Goal: Task Accomplishment & Management: Manage account settings

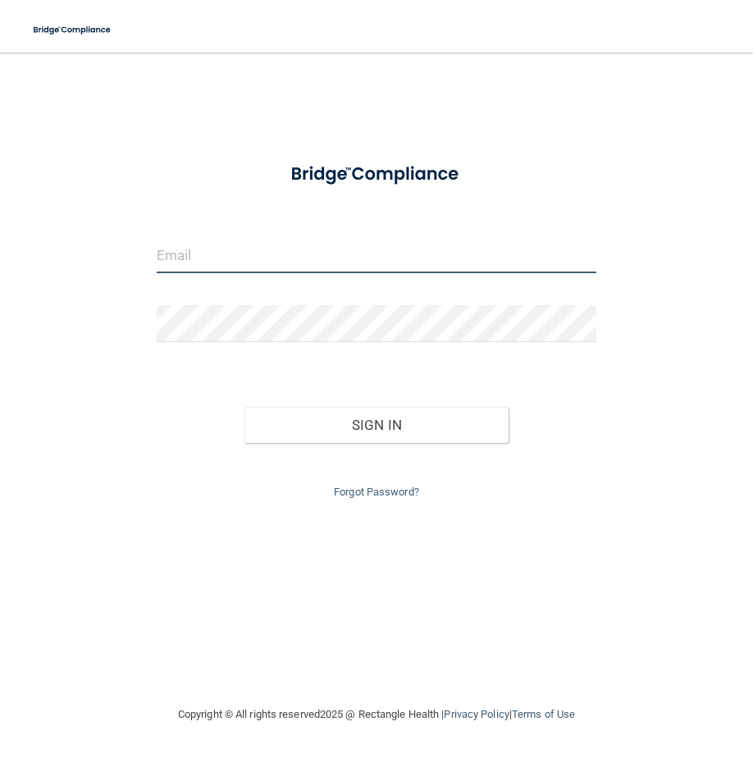
click at [229, 265] on input "email" at bounding box center [377, 254] width 440 height 37
click at [230, 251] on input "email" at bounding box center [377, 254] width 440 height 37
click at [309, 252] on input "email" at bounding box center [377, 254] width 440 height 37
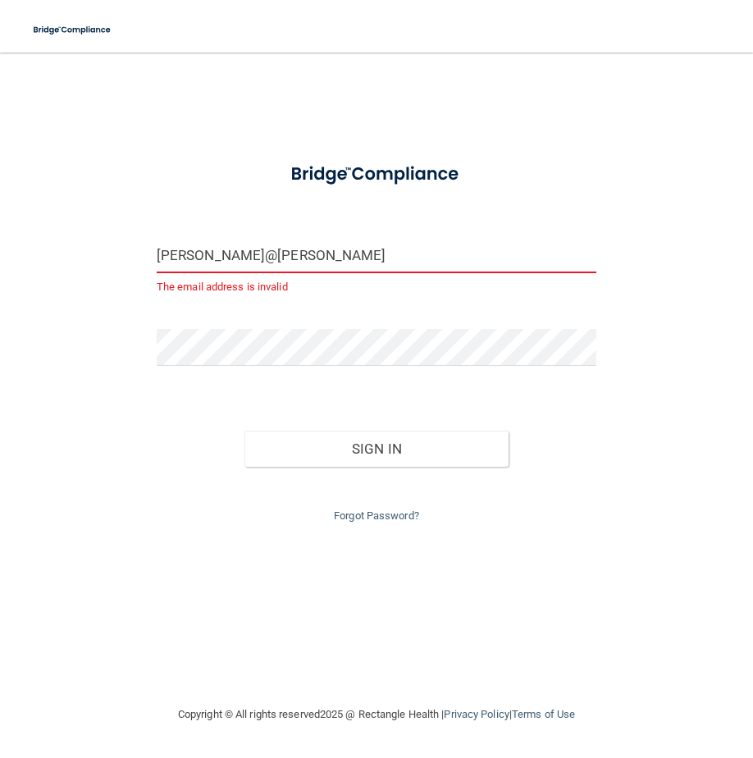
click at [463, 325] on form "[PERSON_NAME]@[PERSON_NAME] The email address is invalid Invalid email/password…" at bounding box center [377, 338] width 440 height 375
click at [259, 251] on input "[PERSON_NAME]@[PERSON_NAME]" at bounding box center [377, 254] width 440 height 37
type input "[PERSON_NAME][EMAIL_ADDRESS][DOMAIN_NAME]"
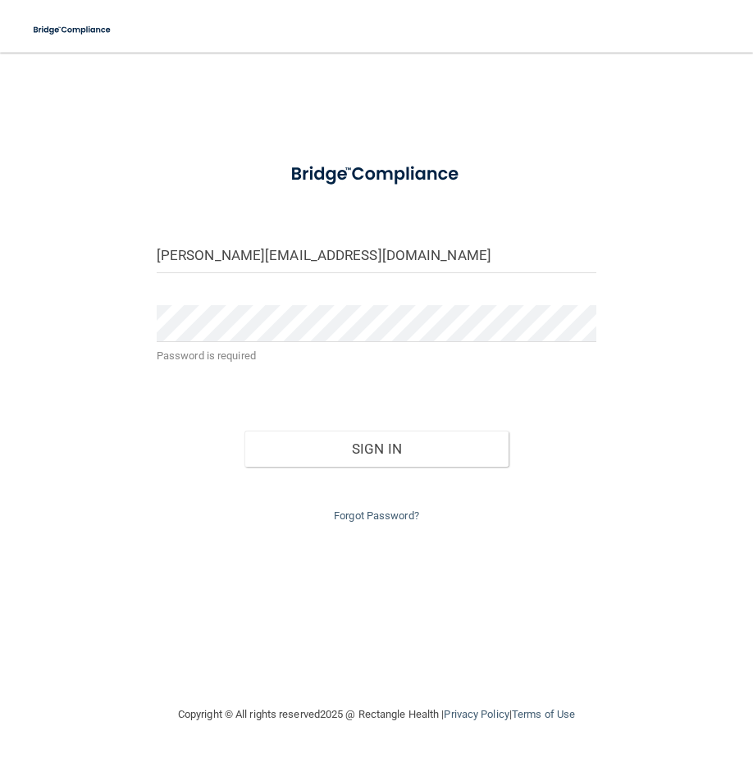
click at [352, 518] on link "Forgot Password?" at bounding box center [376, 515] width 85 height 12
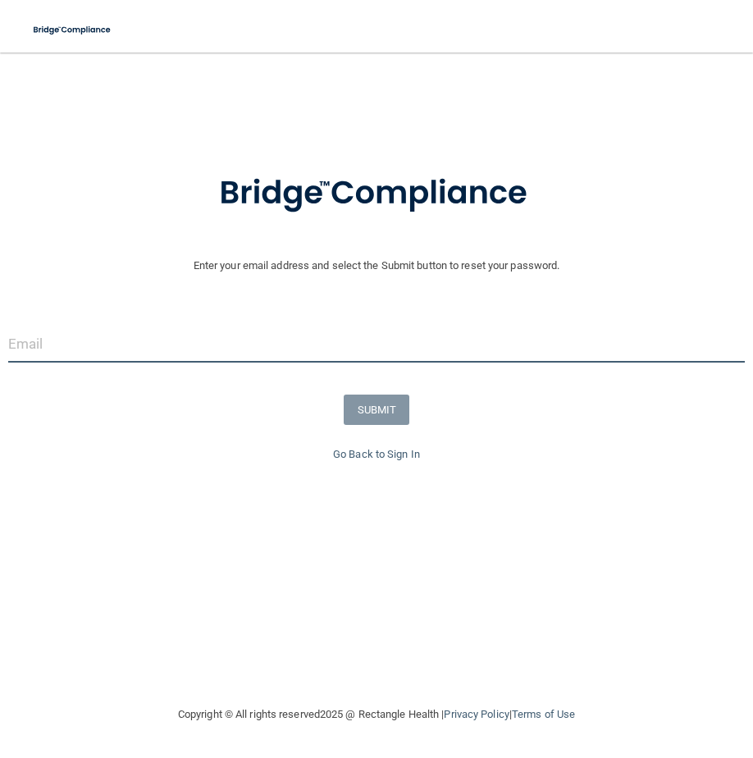
click at [169, 355] on input "email" at bounding box center [376, 344] width 736 height 37
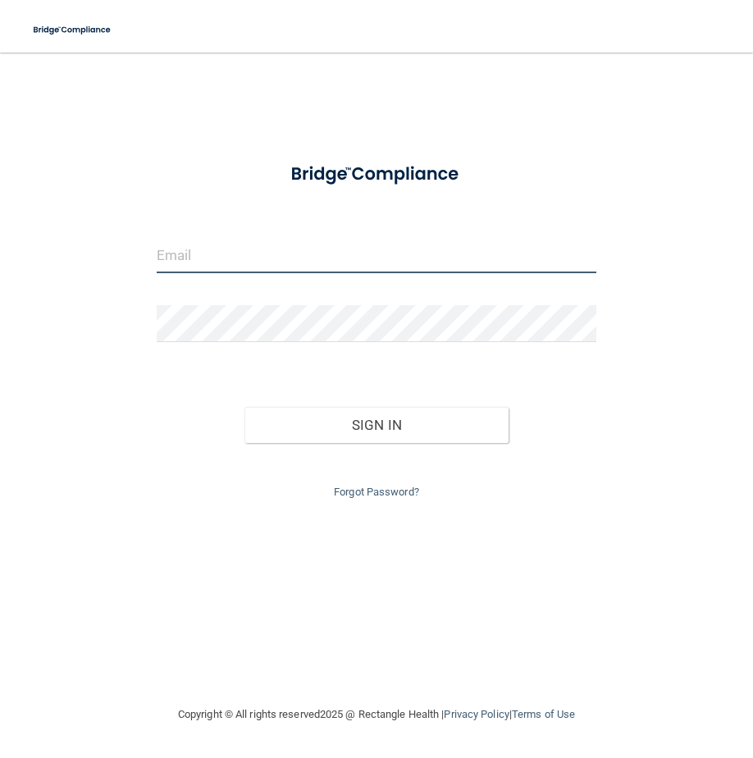
click at [212, 255] on input "email" at bounding box center [377, 254] width 440 height 37
click at [204, 245] on input "email" at bounding box center [377, 254] width 440 height 37
click at [193, 244] on input "[EMAIL_ADDRESS][DOMAIN_NAME]" at bounding box center [377, 254] width 440 height 37
drag, startPoint x: 194, startPoint y: 257, endPoint x: 57, endPoint y: 254, distance: 137.8
click at [57, 254] on div "[EMAIL_ADDRESS][DOMAIN_NAME] Invalid email/password. You don't have permission …" at bounding box center [376, 378] width 687 height 619
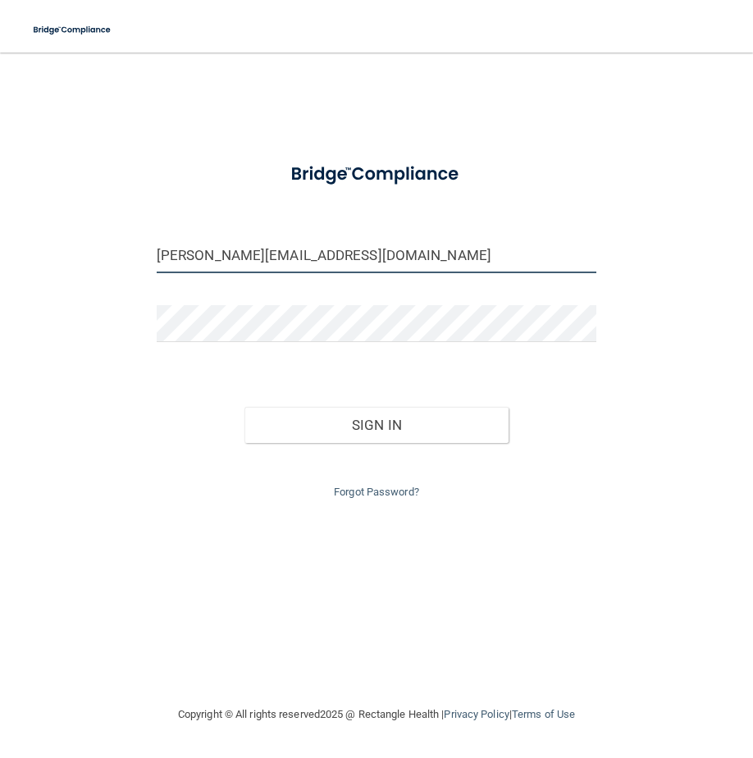
type input "[PERSON_NAME][EMAIL_ADDRESS][DOMAIN_NAME]"
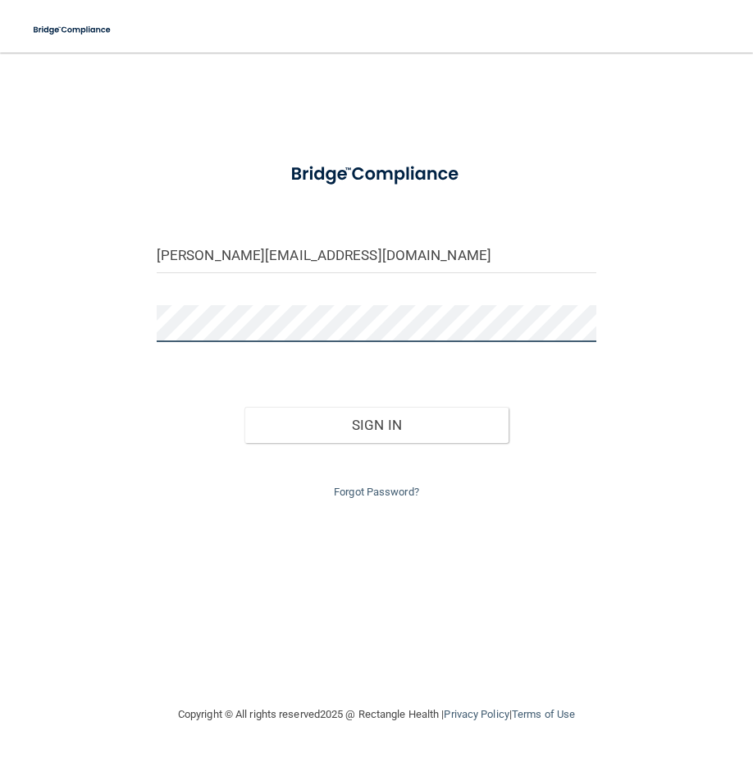
click at [244, 407] on button "Sign In" at bounding box center [376, 425] width 264 height 36
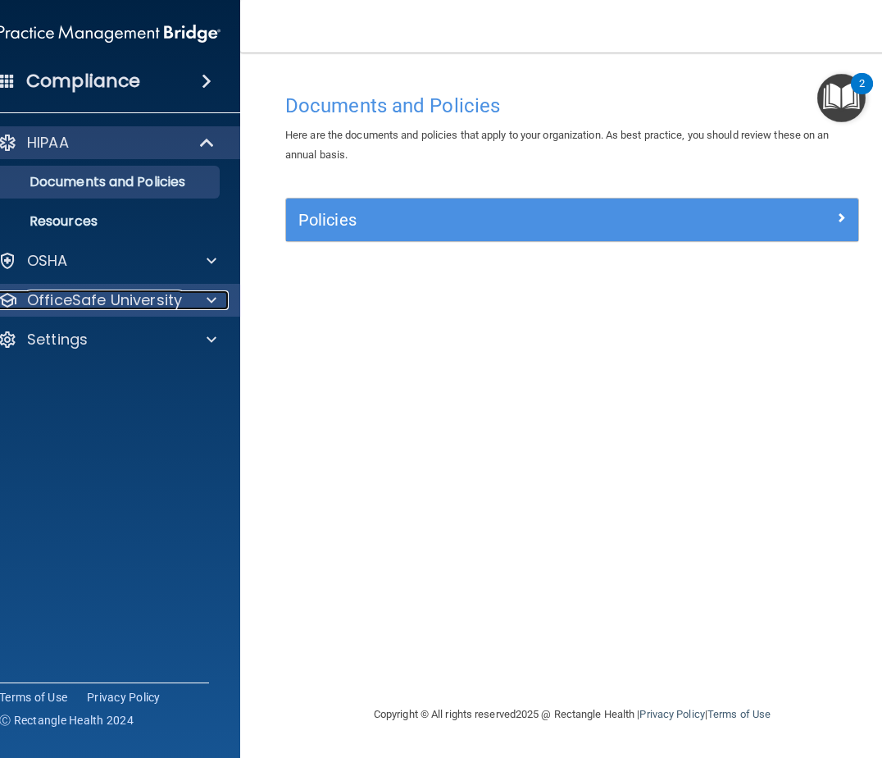
click at [213, 301] on span at bounding box center [212, 300] width 10 height 20
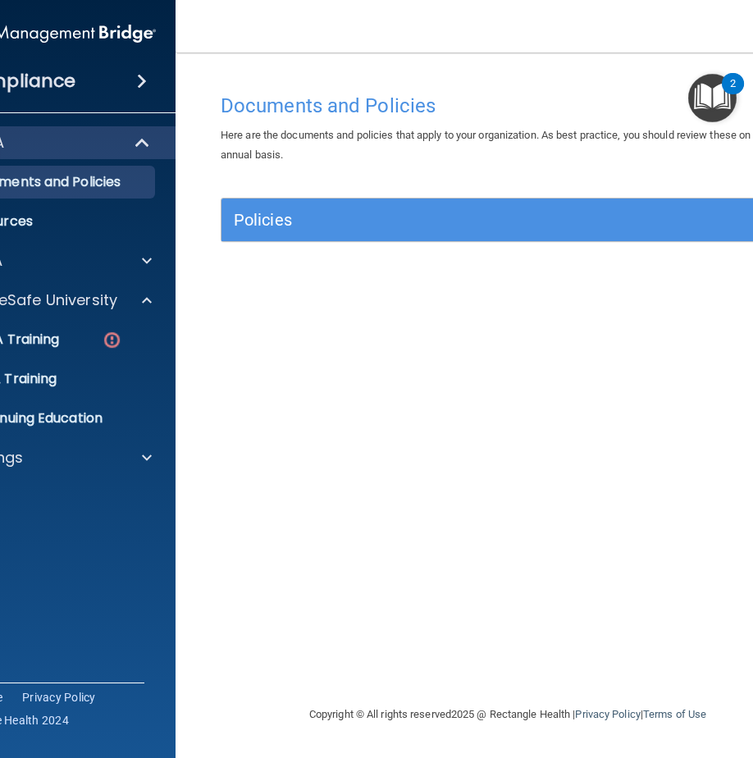
click at [735, 106] on img "Open Resource Center, 2 new notifications" at bounding box center [712, 98] width 48 height 48
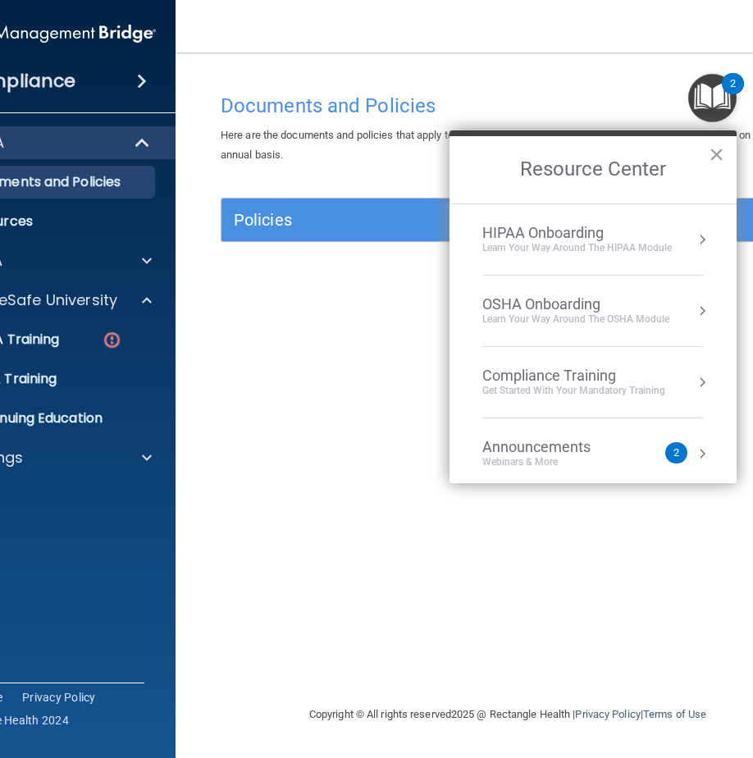
scroll to position [92, 0]
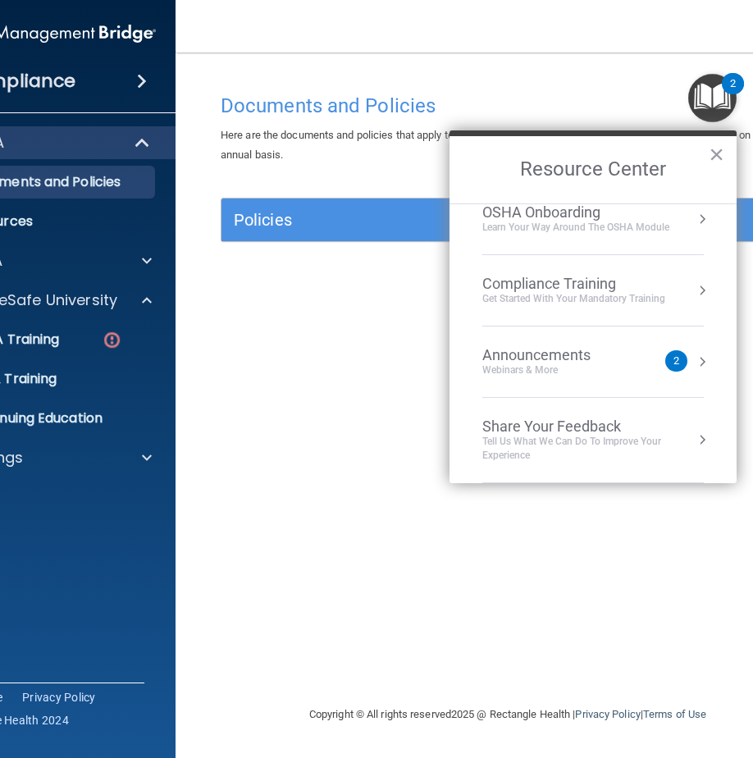
click at [610, 380] on li "Announcements Webinars & More 2" at bounding box center [592, 361] width 221 height 71
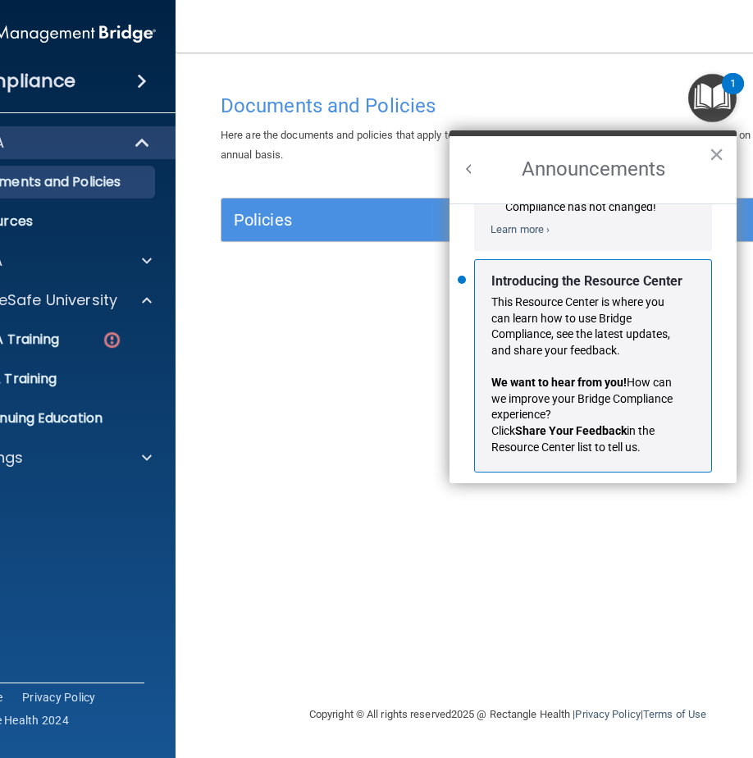
scroll to position [288, 0]
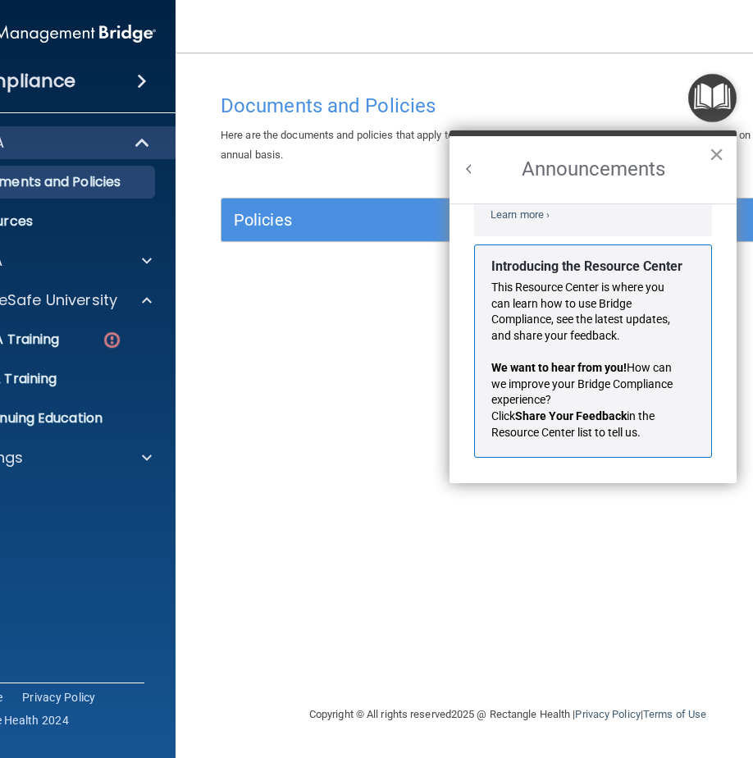
click at [714, 148] on button "×" at bounding box center [716, 154] width 16 height 26
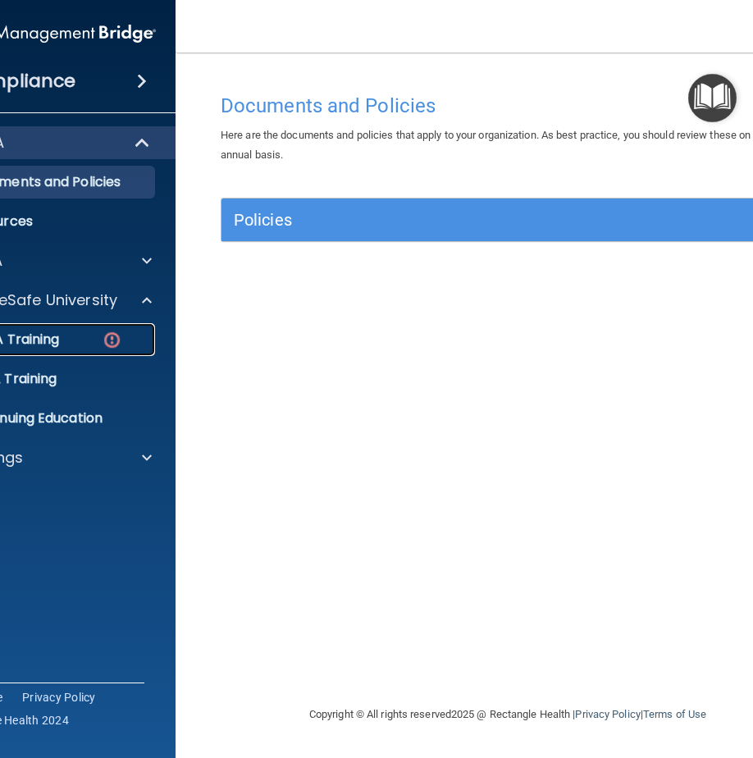
click at [66, 345] on div "HIPAA Training" at bounding box center [36, 339] width 224 height 16
